Goal: Task Accomplishment & Management: Manage account settings

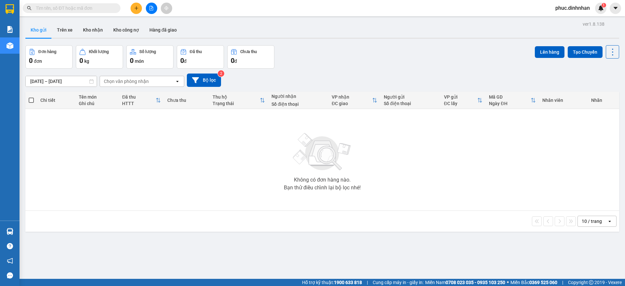
click at [572, 7] on span "phuc.dinhnhan" at bounding box center [572, 8] width 45 height 8
click at [569, 20] on span "Đăng xuất" at bounding box center [575, 20] width 31 height 7
